Goal: Task Accomplishment & Management: Use online tool/utility

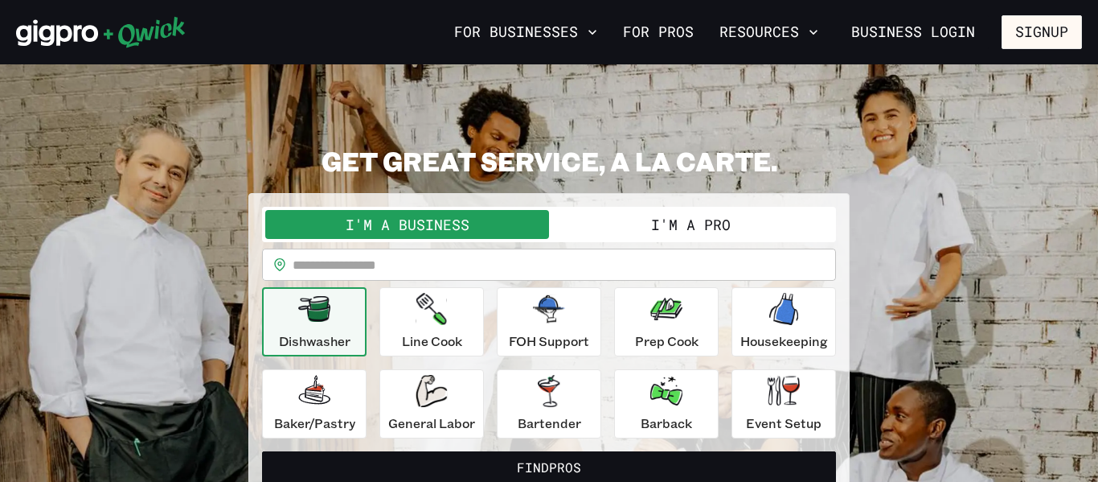
click at [671, 229] on button "I'm a Pro" at bounding box center [691, 224] width 284 height 29
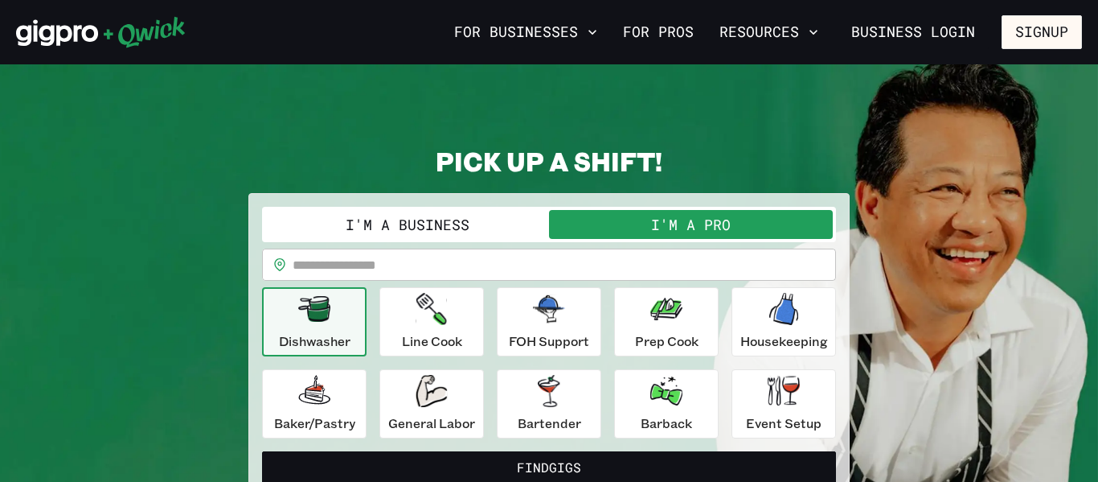
click at [343, 346] on p "Dishwasher" at bounding box center [315, 340] width 72 height 19
click at [405, 343] on p "Line Cook" at bounding box center [432, 340] width 60 height 19
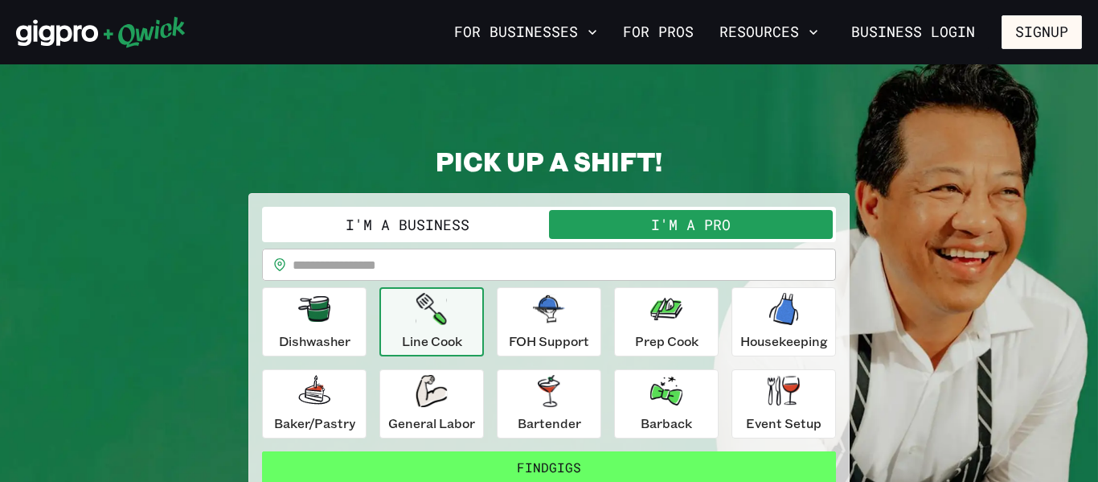
click at [725, 464] on button "Find Gigs" at bounding box center [549, 467] width 574 height 32
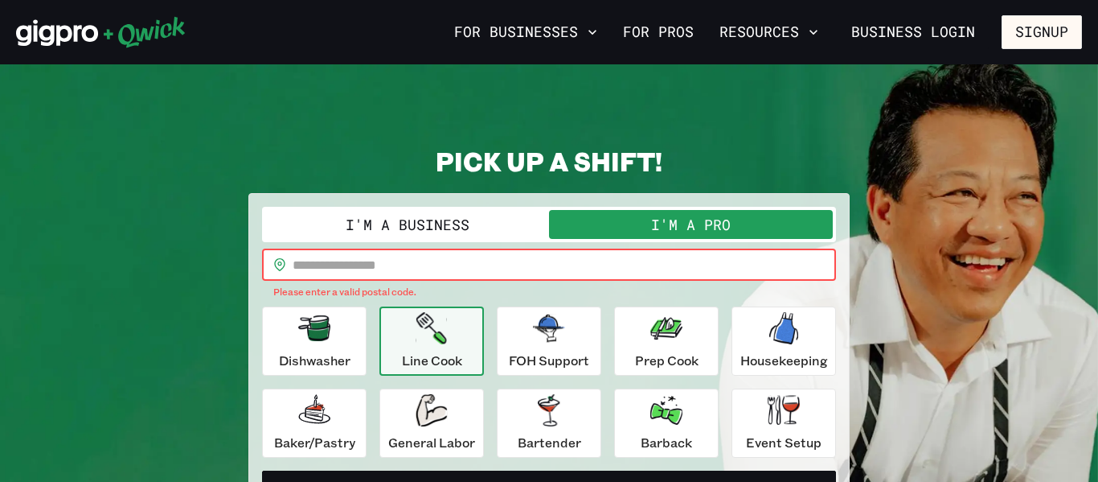
click at [615, 262] on input "text" at bounding box center [565, 264] width 544 height 32
type input "*****"
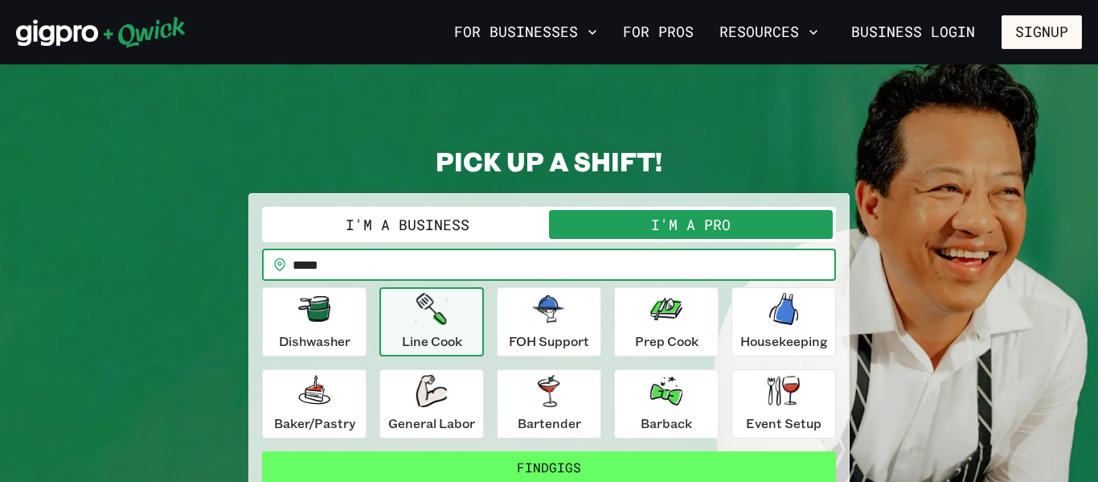
click at [523, 473] on button "Find Gigs" at bounding box center [549, 467] width 574 height 32
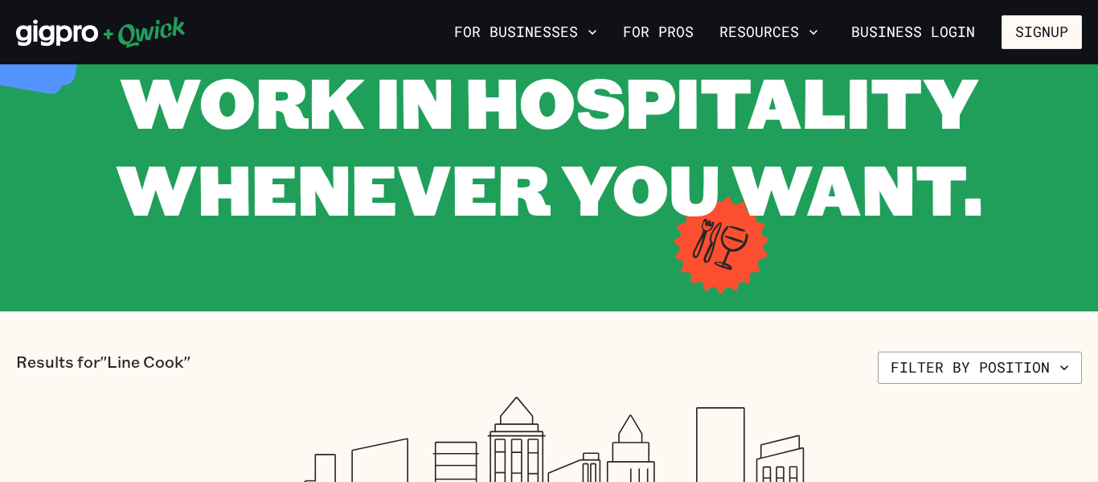
scroll to position [96, 0]
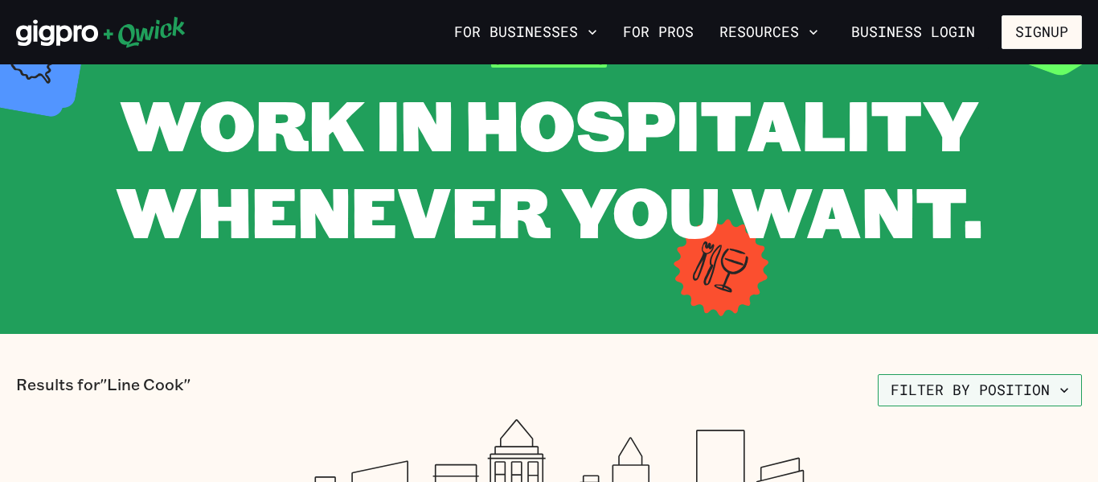
click at [1009, 396] on button "Filter by position" at bounding box center [980, 390] width 204 height 32
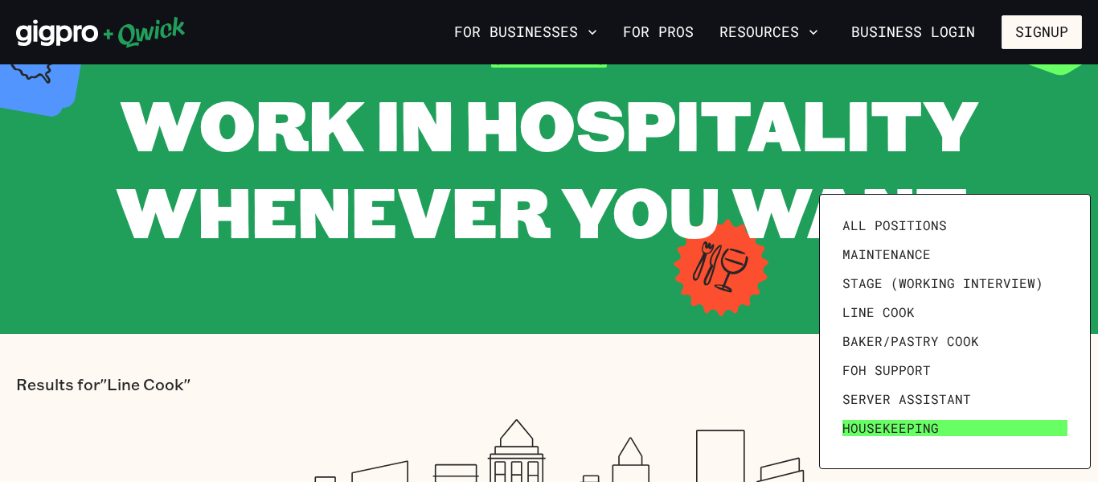
click at [885, 429] on span "Housekeeping" at bounding box center [891, 428] width 96 height 16
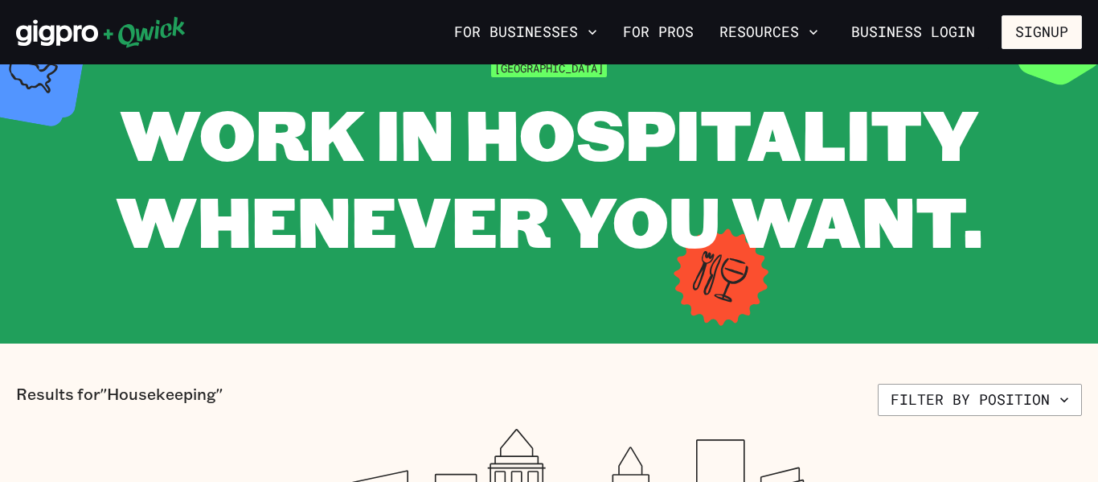
scroll to position [64, 0]
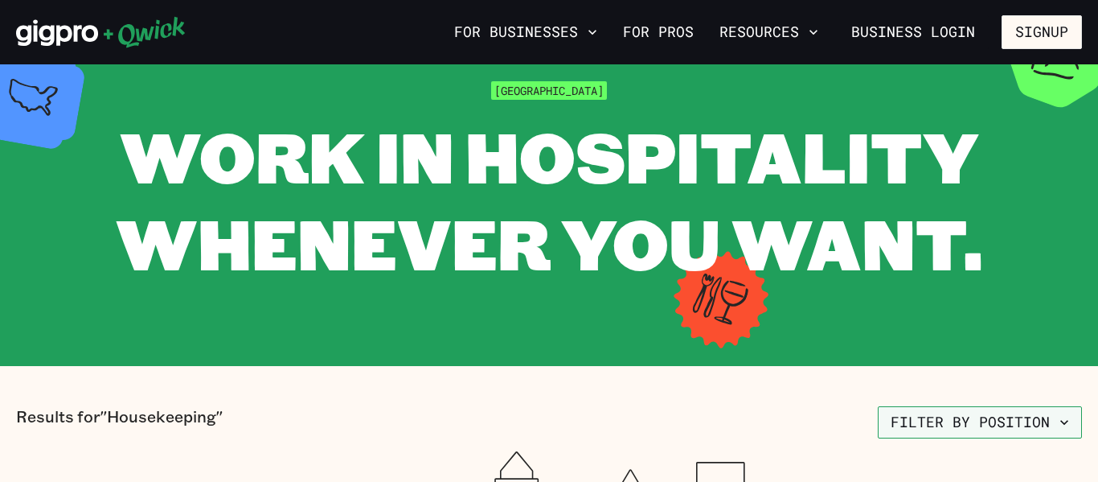
click at [922, 428] on button "Filter by position" at bounding box center [980, 422] width 204 height 32
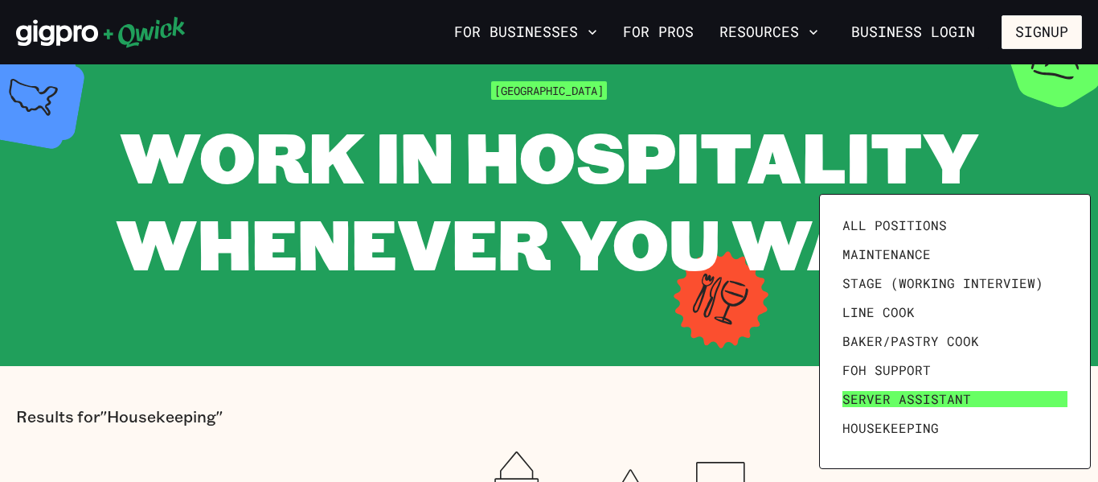
click at [913, 399] on span "Server Assistant" at bounding box center [907, 399] width 129 height 16
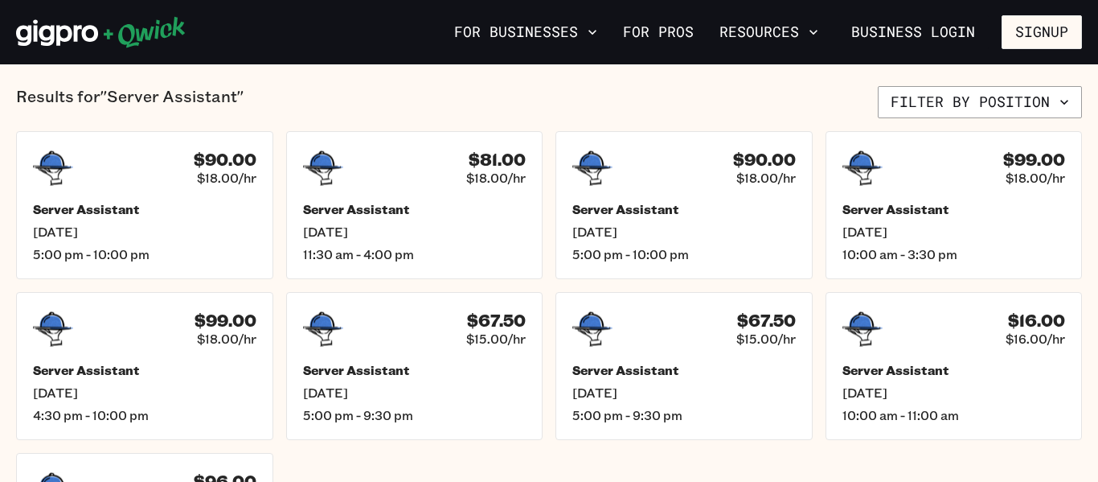
scroll to position [354, 0]
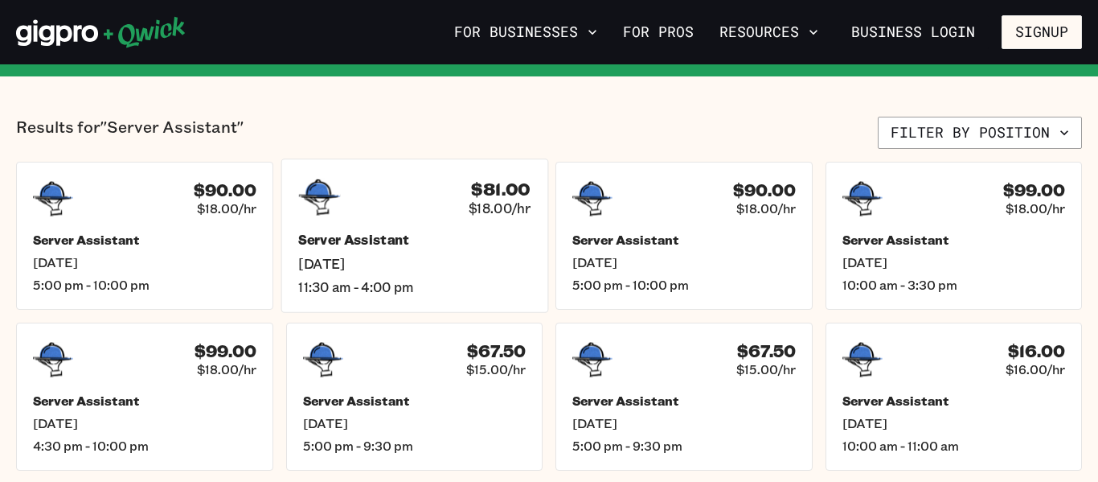
click at [368, 265] on span "[DATE]" at bounding box center [414, 263] width 232 height 17
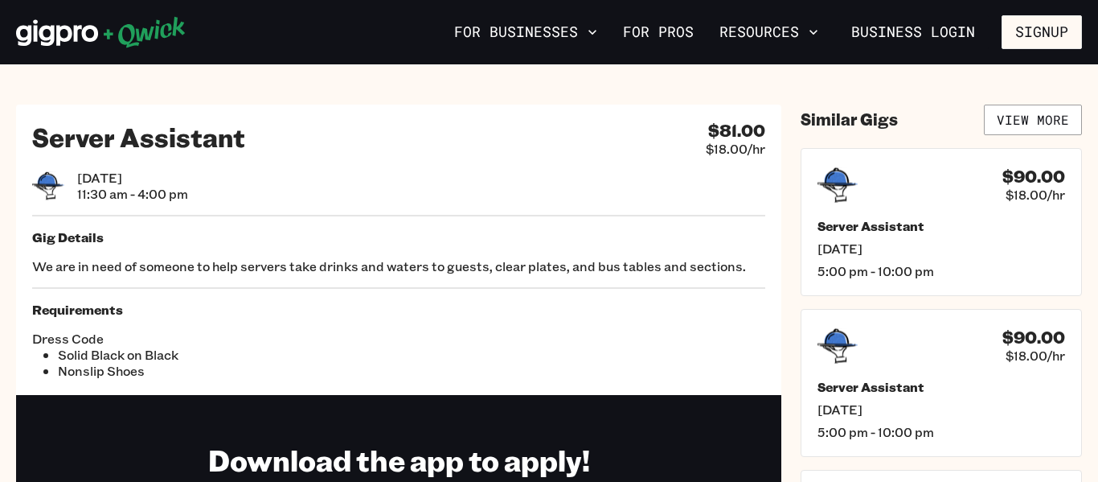
click at [404, 445] on h1 "Download the app to apply!" at bounding box center [399, 459] width 382 height 36
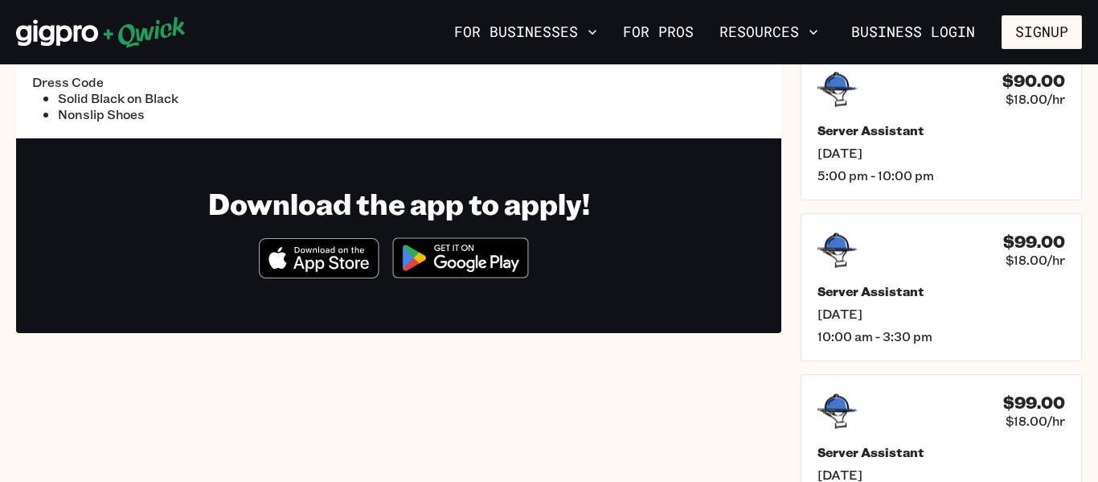
scroll to position [257, 0]
